Goal: Information Seeking & Learning: Learn about a topic

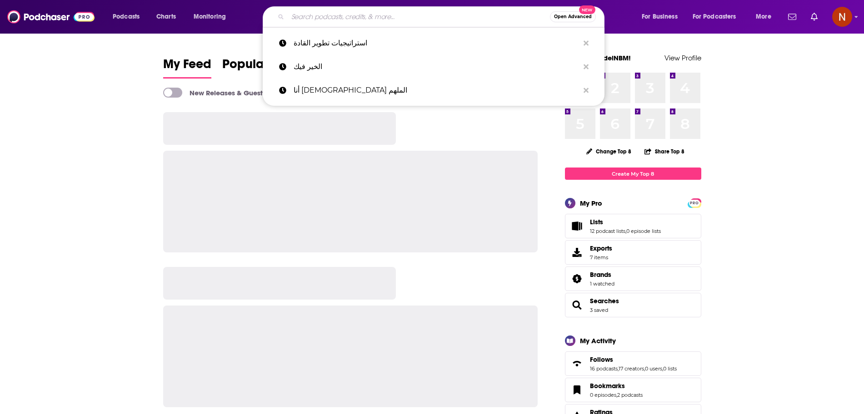
click at [357, 19] on input "Search podcasts, credits, & more..." at bounding box center [419, 17] width 262 height 15
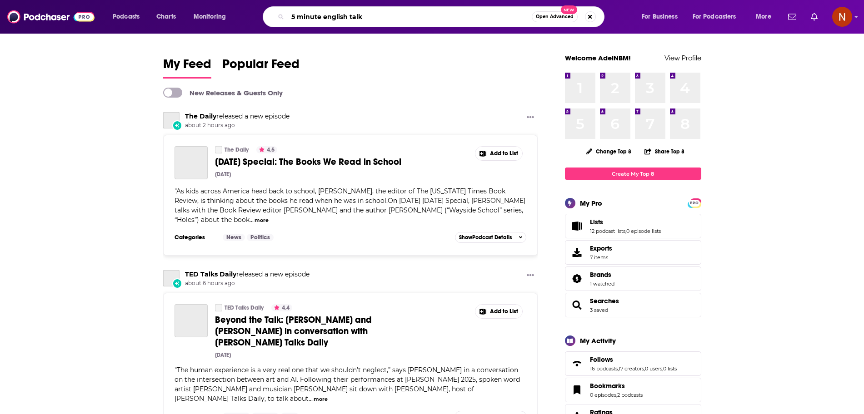
type input "5 minute english talk"
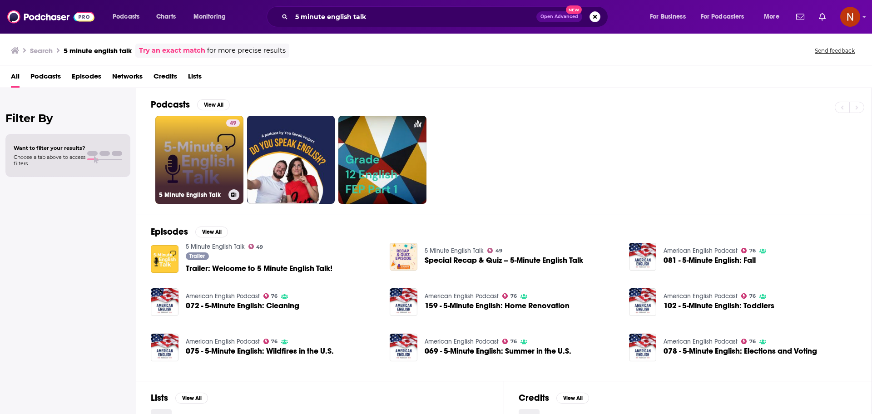
click at [177, 184] on link "49 5 Minute English Talk" at bounding box center [199, 160] width 88 height 88
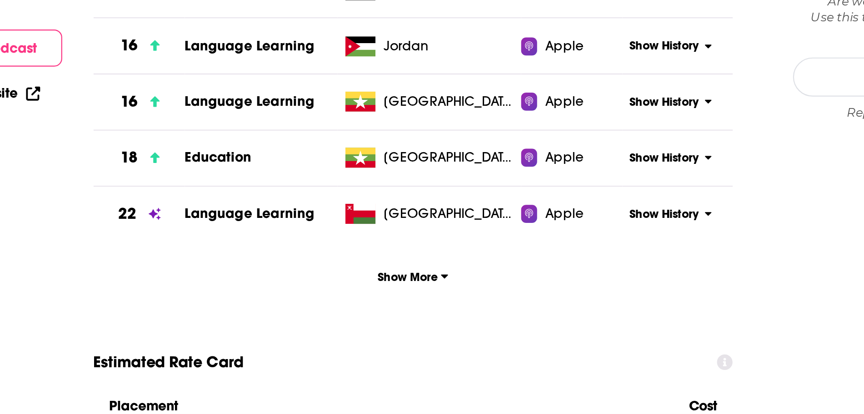
scroll to position [714, 0]
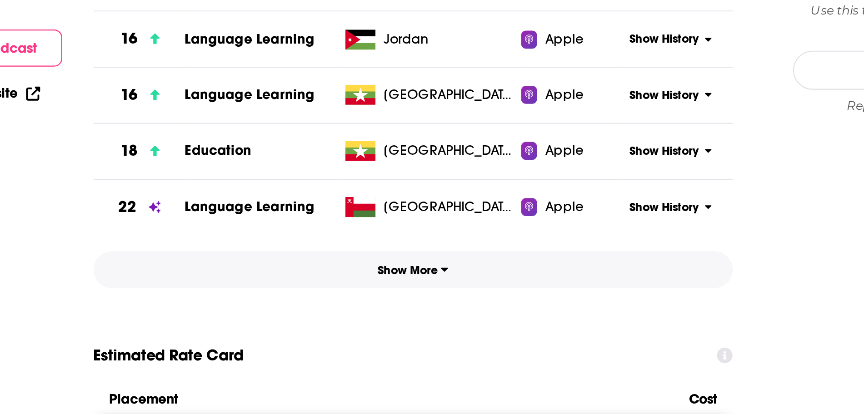
click at [399, 354] on button "Show More" at bounding box center [393, 348] width 290 height 17
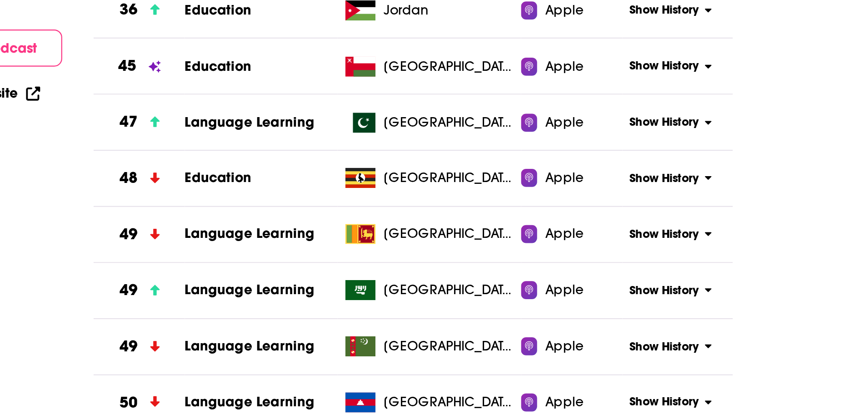
scroll to position [880, 0]
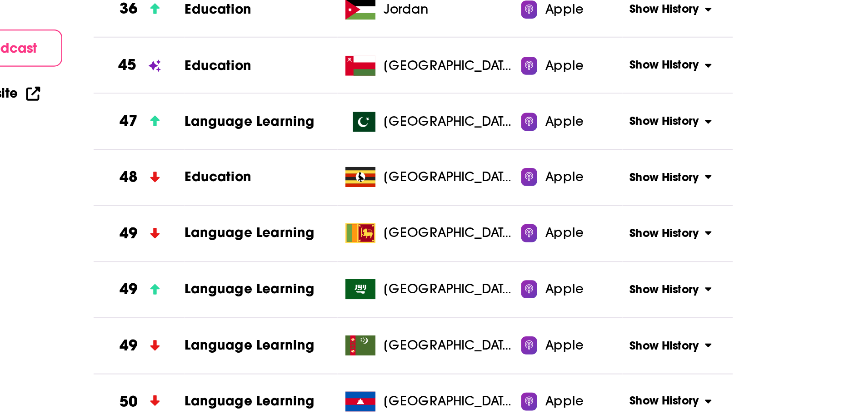
click at [496, 358] on span "Show History" at bounding box center [506, 358] width 31 height 8
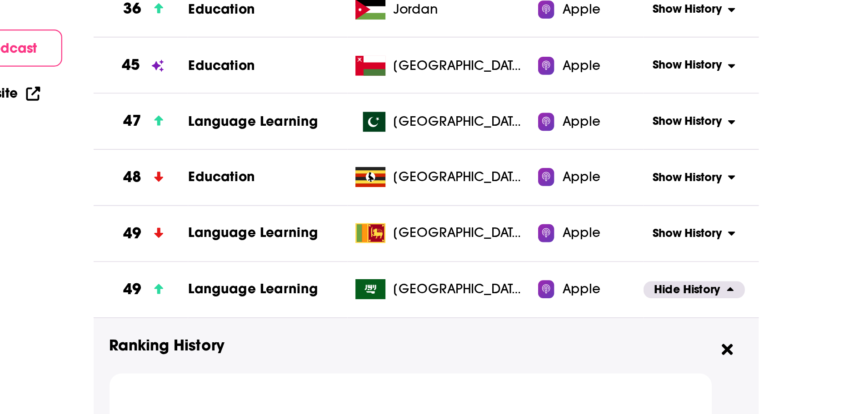
click at [499, 358] on button "Hide History" at bounding box center [519, 358] width 45 height 8
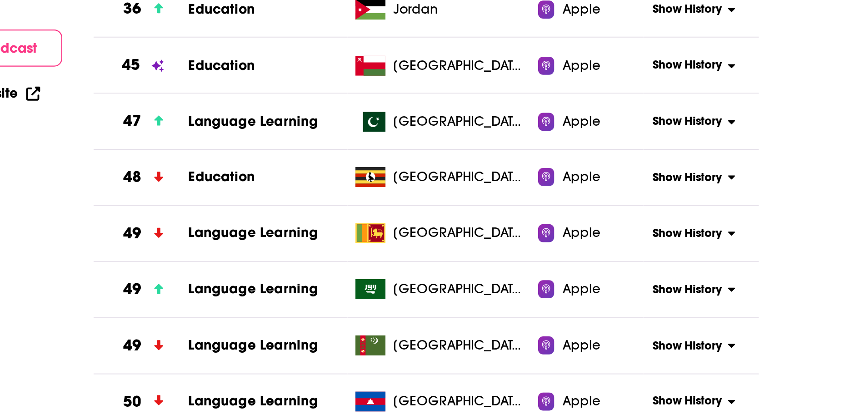
click at [501, 358] on span "Show History" at bounding box center [516, 358] width 31 height 8
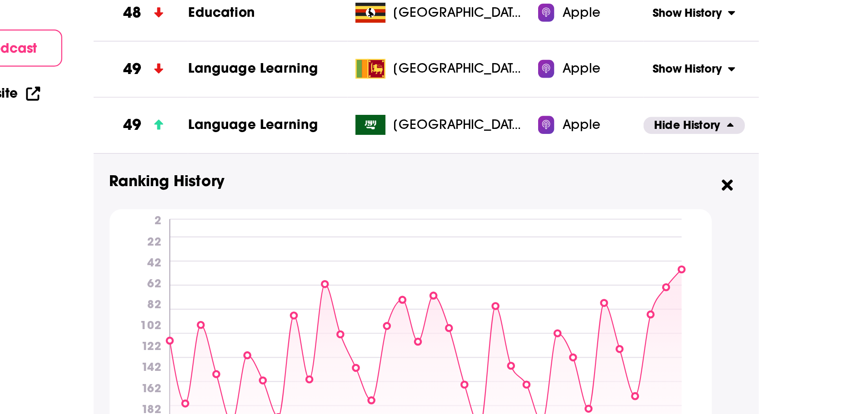
scroll to position [957, 0]
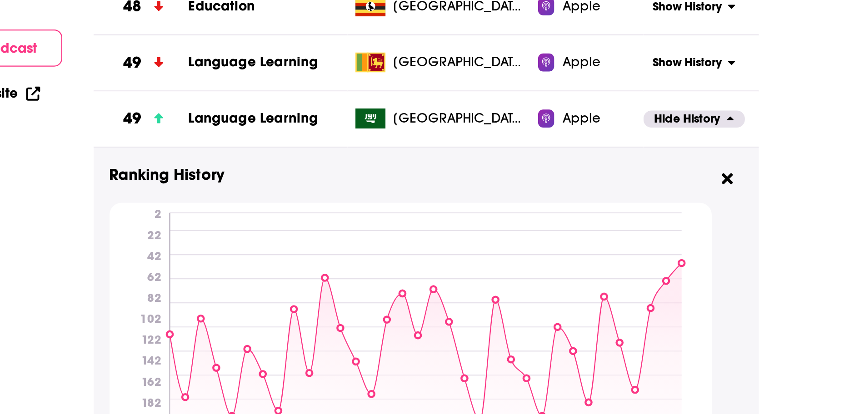
click at [507, 282] on span "Hide History" at bounding box center [517, 281] width 30 height 8
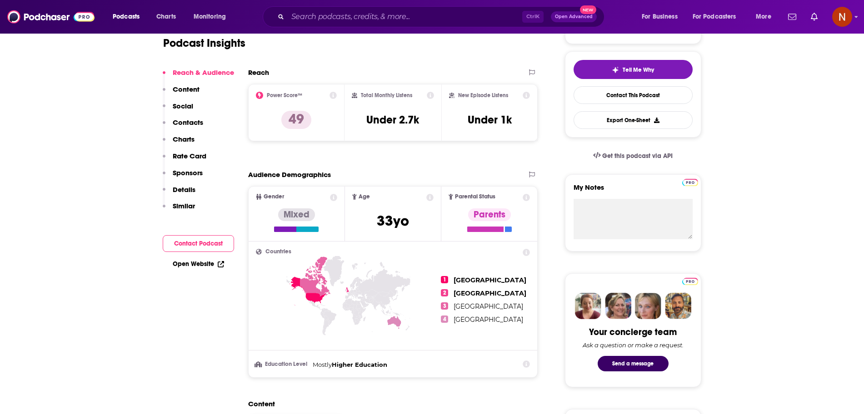
scroll to position [0, 0]
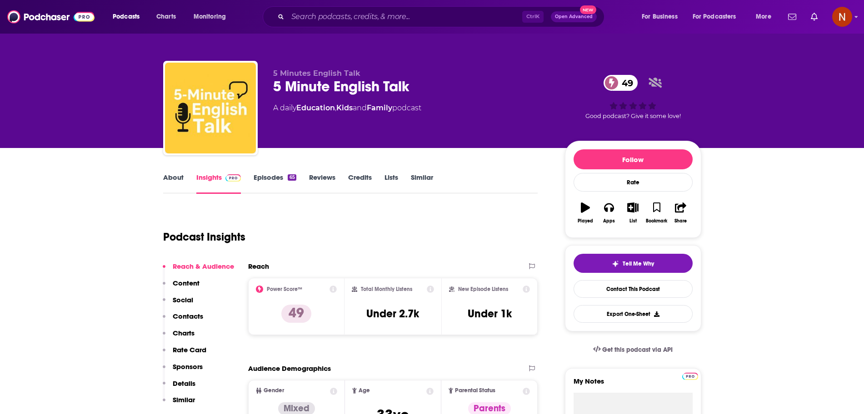
click at [461, 30] on div "Podcasts Charts Monitoring Ctrl K Open Advanced New For Business For Podcasters…" at bounding box center [432, 17] width 864 height 34
click at [457, 26] on div "Ctrl K Open Advanced New" at bounding box center [434, 16] width 342 height 21
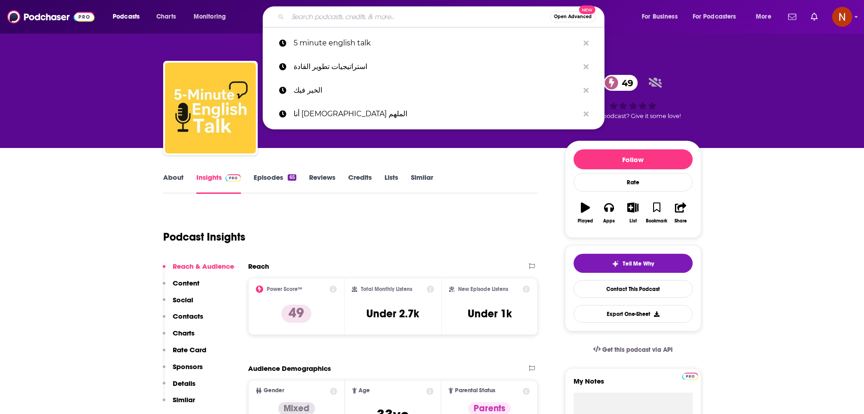
click at [424, 21] on input "Search podcasts, credits, & more..." at bounding box center [419, 17] width 262 height 15
click at [583, 43] on icon "Search podcasts, credits, & more..." at bounding box center [585, 43] width 5 height 7
